Goal: Task Accomplishment & Management: Complete application form

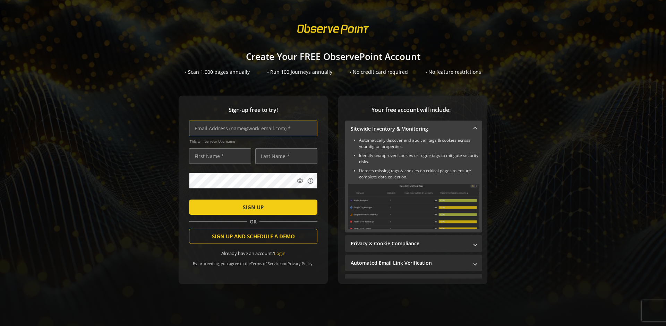
click at [252, 128] on input "text" at bounding box center [253, 129] width 128 height 16
type input "[EMAIL_ADDRESS][DOMAIN_NAME]"
click at [218, 156] on input "text" at bounding box center [220, 156] width 62 height 16
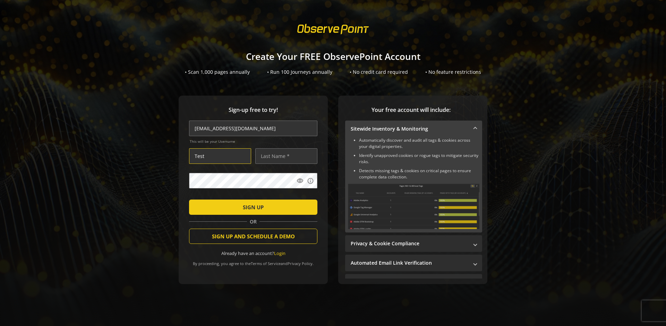
type input "Test"
click at [284, 156] on input "text" at bounding box center [286, 156] width 62 height 16
type input "User"
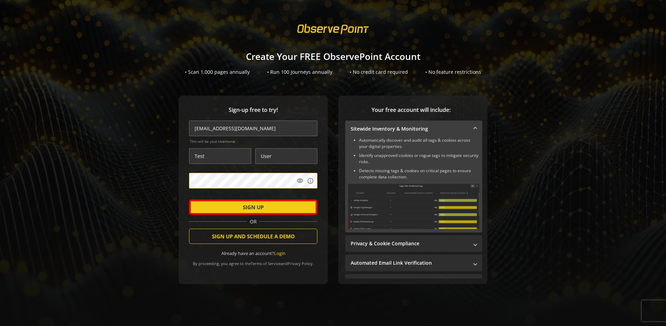
click at [252, 207] on span "SIGN UP" at bounding box center [253, 207] width 21 height 12
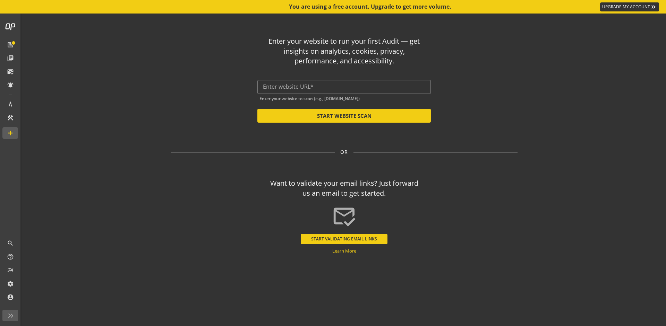
click at [344, 87] on input "text" at bounding box center [344, 87] width 162 height 7
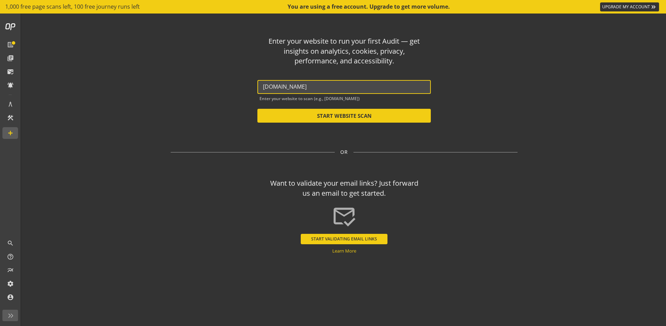
click at [344, 116] on button "START WEBSITE SCAN" at bounding box center [343, 116] width 173 height 14
type input "[URL][DOMAIN_NAME]"
